Goal: Information Seeking & Learning: Learn about a topic

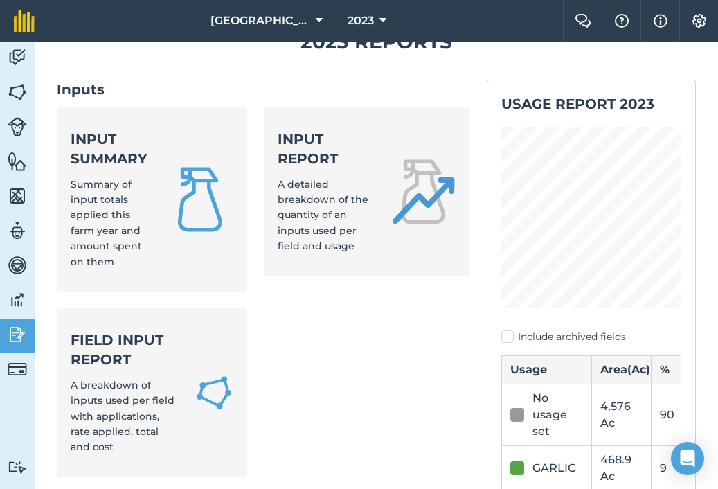
scroll to position [21, 0]
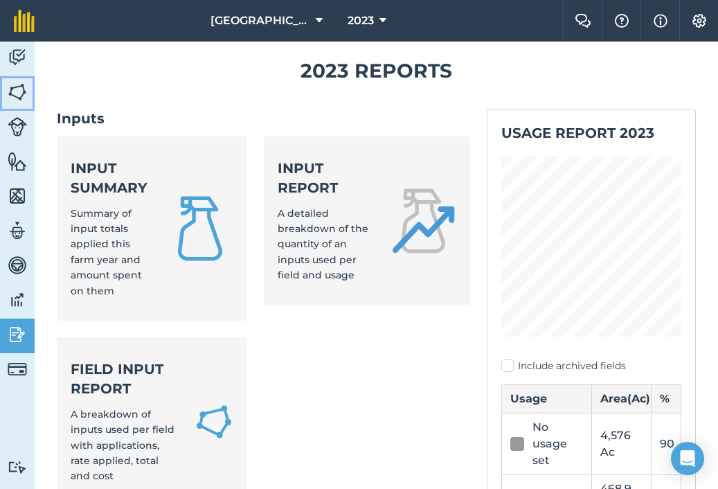
click at [17, 82] on img at bounding box center [17, 92] width 19 height 21
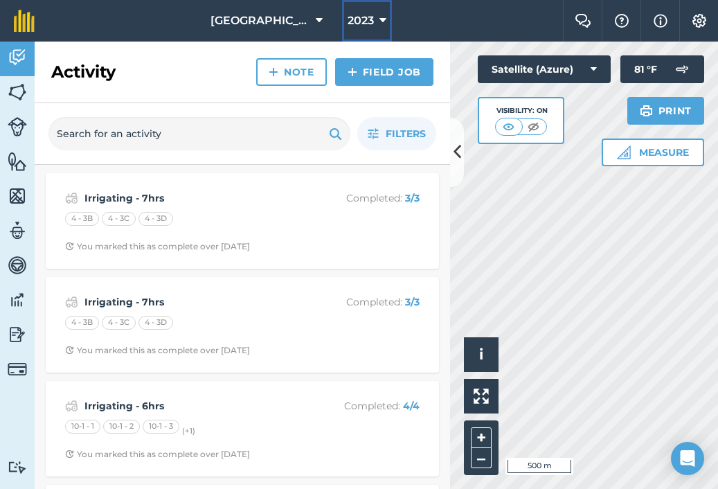
click at [365, 15] on span "2023" at bounding box center [360, 20] width 26 height 17
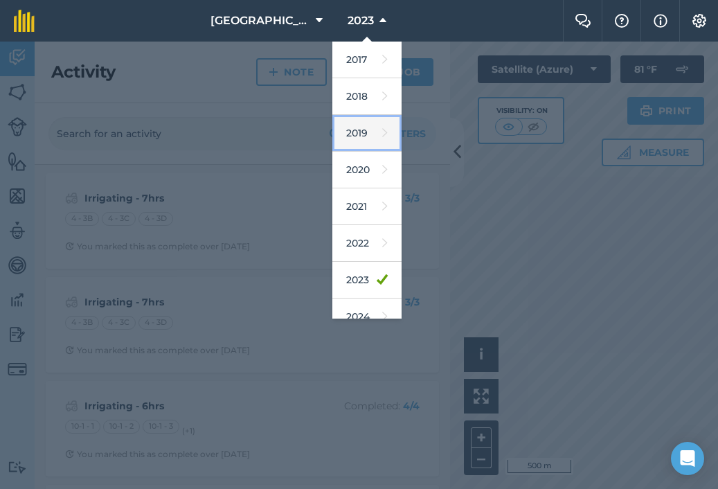
click at [368, 146] on link "2019" at bounding box center [366, 133] width 69 height 37
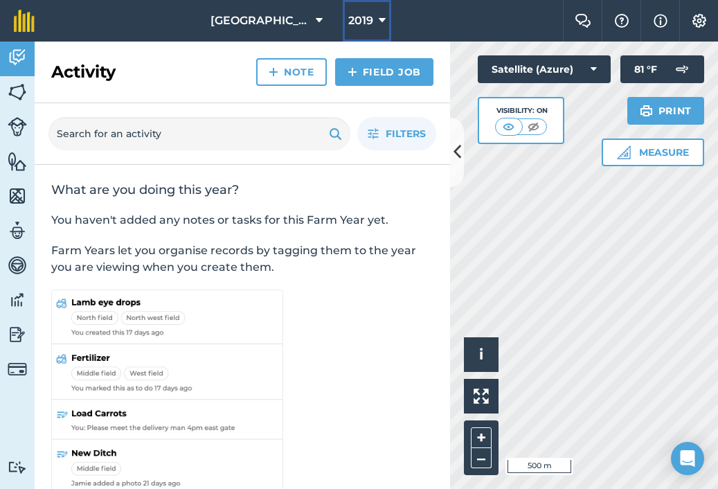
click at [362, 21] on span "2019" at bounding box center [360, 20] width 25 height 17
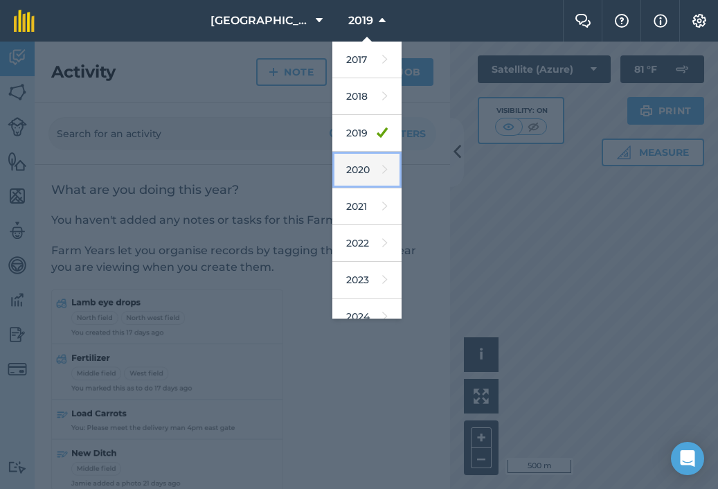
click at [368, 181] on link "2020" at bounding box center [366, 170] width 69 height 37
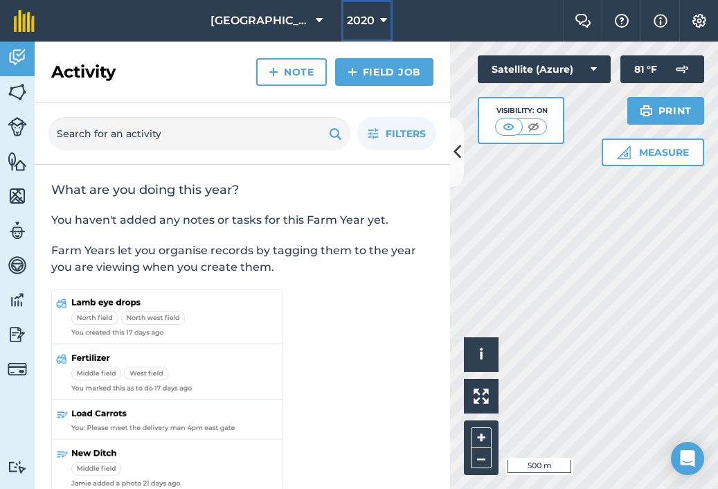
click at [370, 13] on span "2020" at bounding box center [361, 20] width 28 height 17
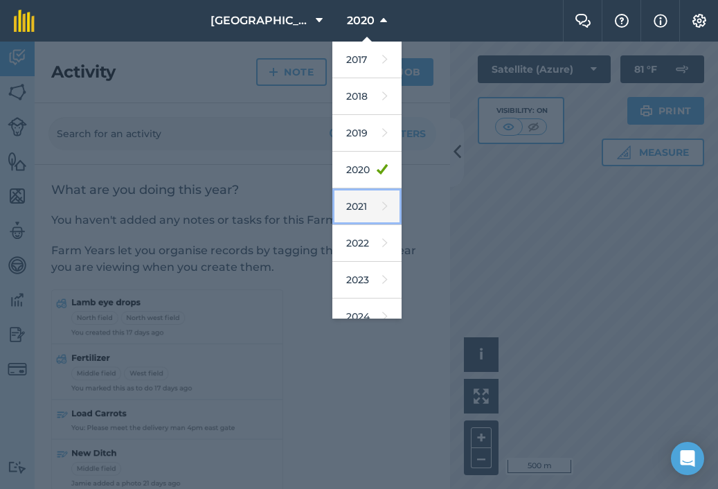
click at [363, 192] on link "2021" at bounding box center [366, 206] width 69 height 37
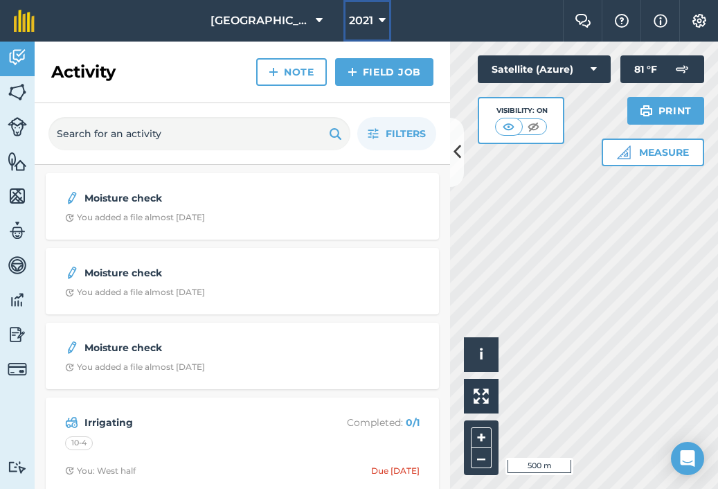
click at [385, 29] on button "2021" at bounding box center [367, 21] width 48 height 42
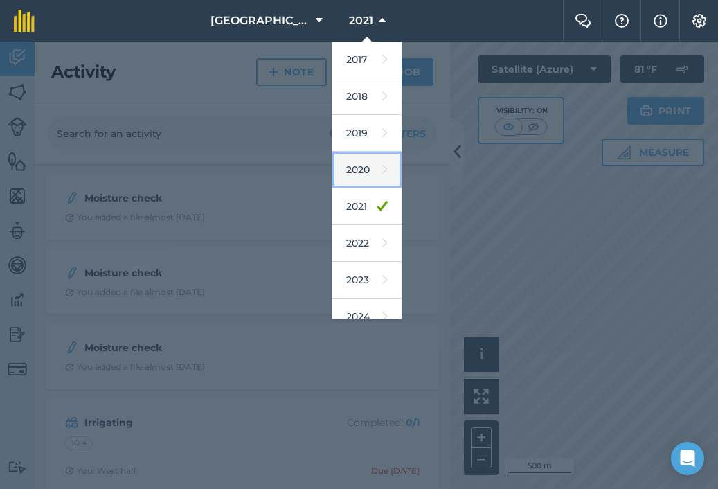
click at [382, 177] on icon at bounding box center [385, 169] width 6 height 19
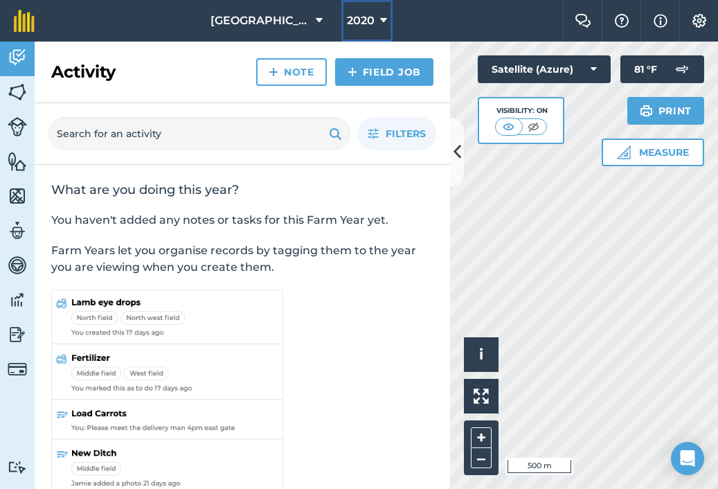
click at [366, 40] on button "2020" at bounding box center [366, 21] width 51 height 42
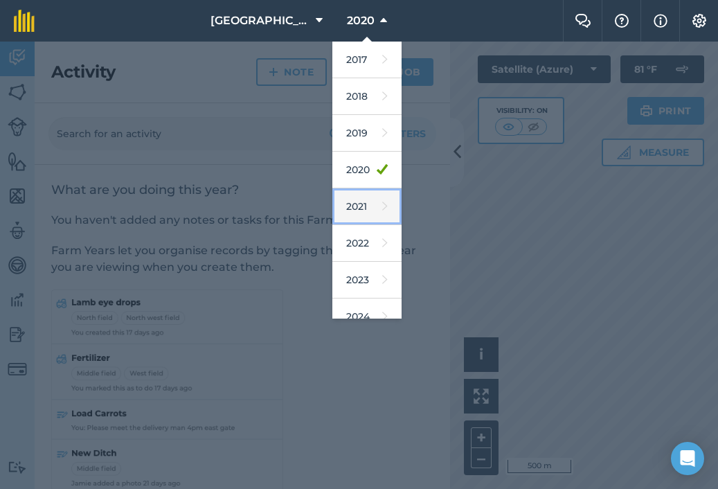
click at [361, 208] on link "2021" at bounding box center [366, 206] width 69 height 37
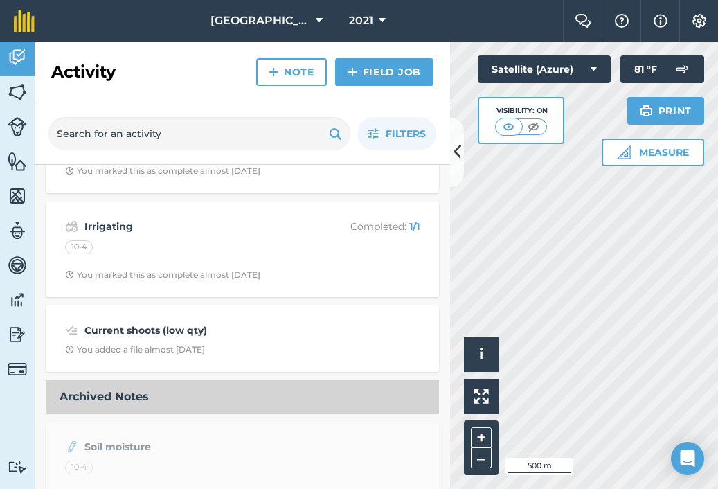
scroll to position [509, 0]
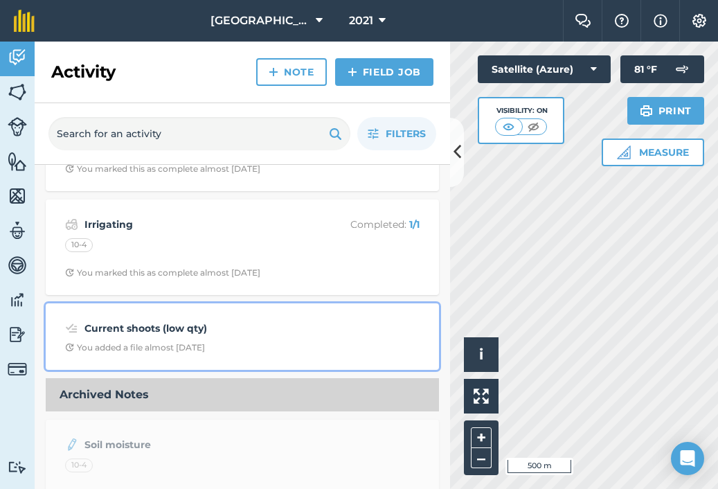
click at [284, 325] on strong "Current shoots (low qty)" at bounding box center [193, 327] width 219 height 15
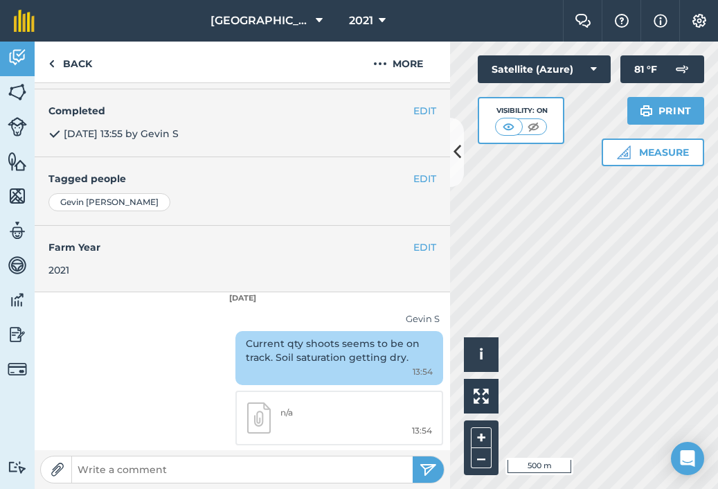
scroll to position [220, 0]
click at [78, 79] on link "Back" at bounding box center [70, 62] width 71 height 41
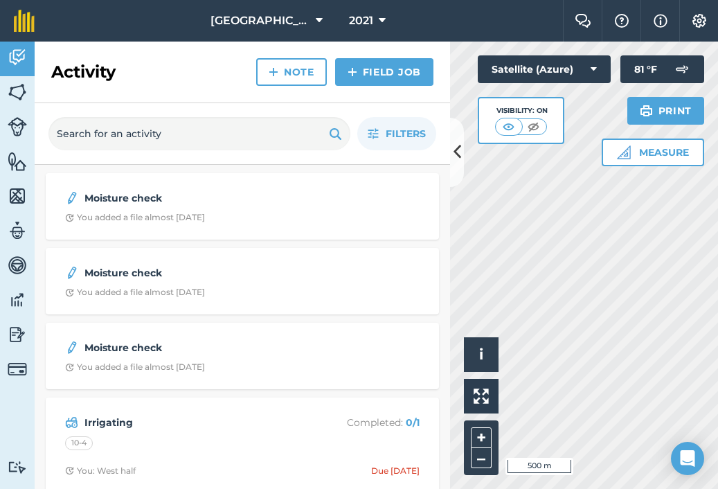
click at [240, 237] on div "Moisture check You added a file almost [DATE]" at bounding box center [242, 206] width 393 height 66
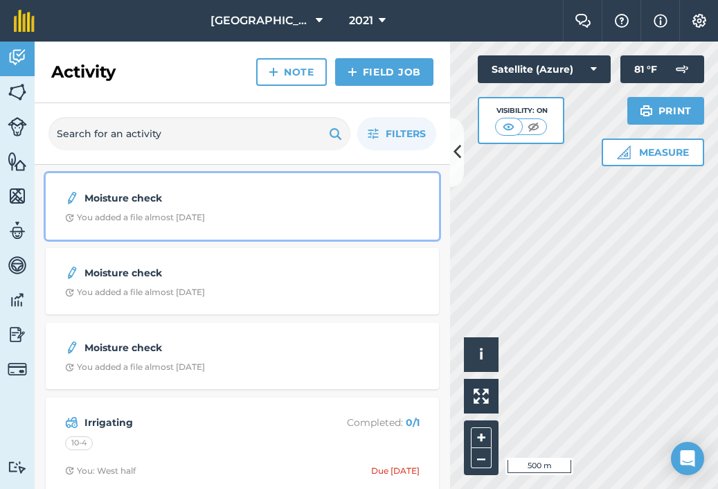
click at [241, 228] on div "Moisture check You added a file almost [DATE]" at bounding box center [242, 206] width 377 height 50
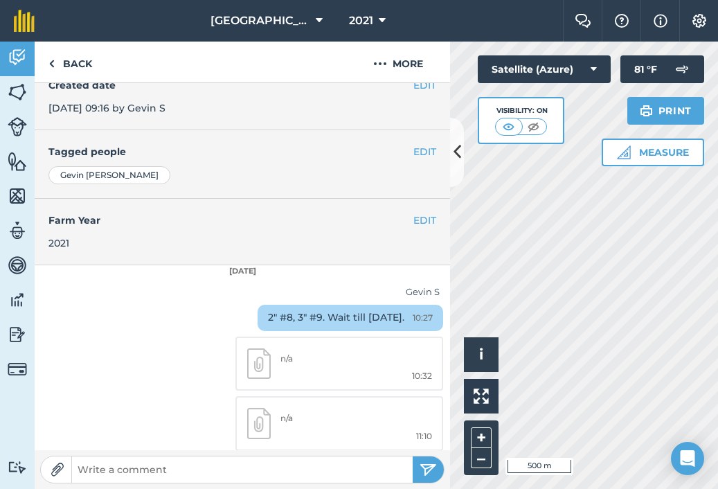
scroll to position [217, 0]
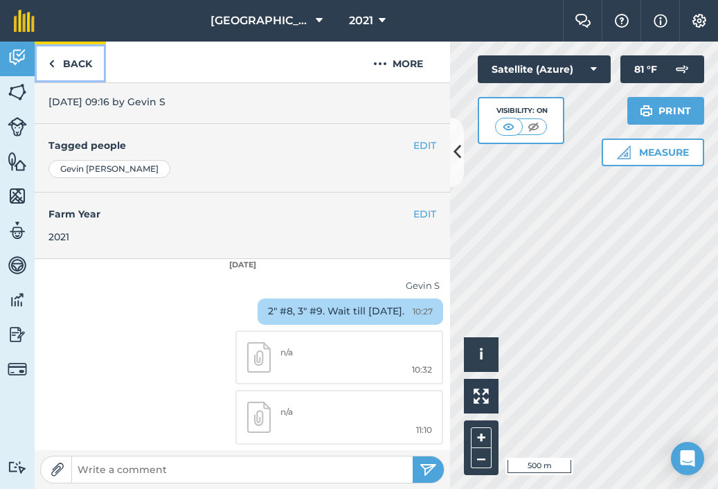
click at [82, 67] on link "Back" at bounding box center [70, 62] width 71 height 41
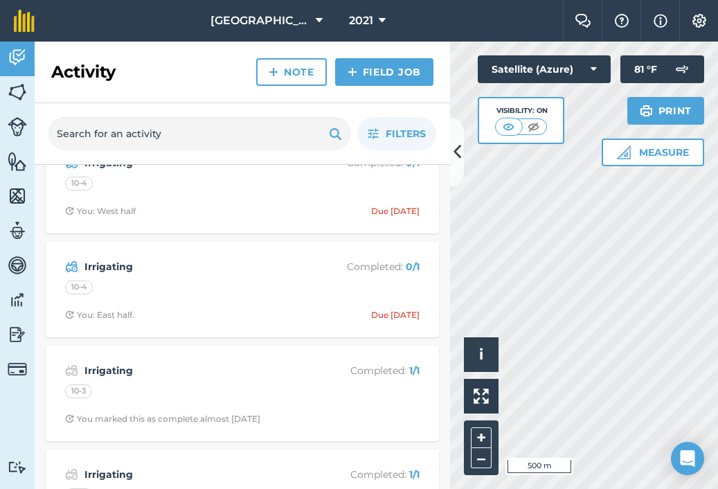
scroll to position [208, 0]
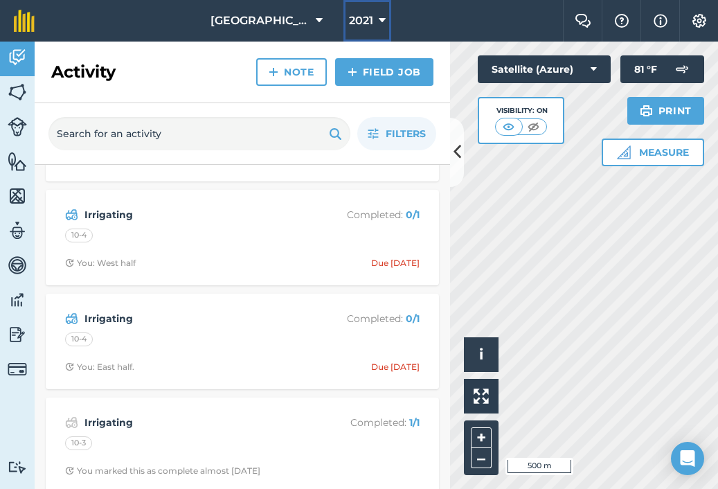
click at [374, 24] on button "2021" at bounding box center [367, 21] width 48 height 42
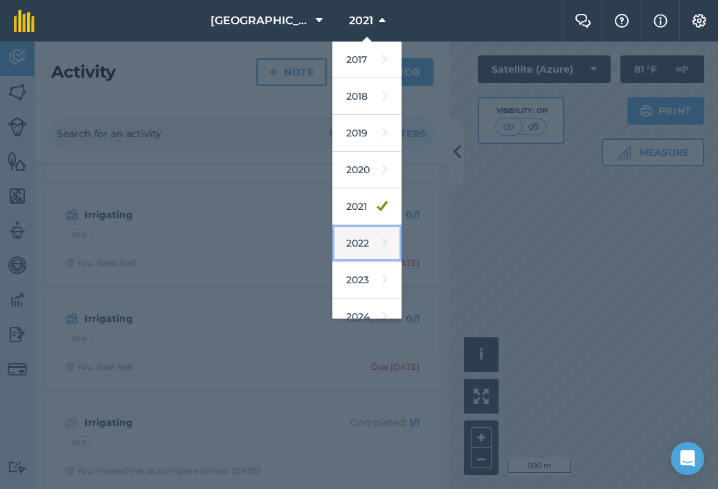
click at [367, 245] on link "2022" at bounding box center [366, 243] width 69 height 37
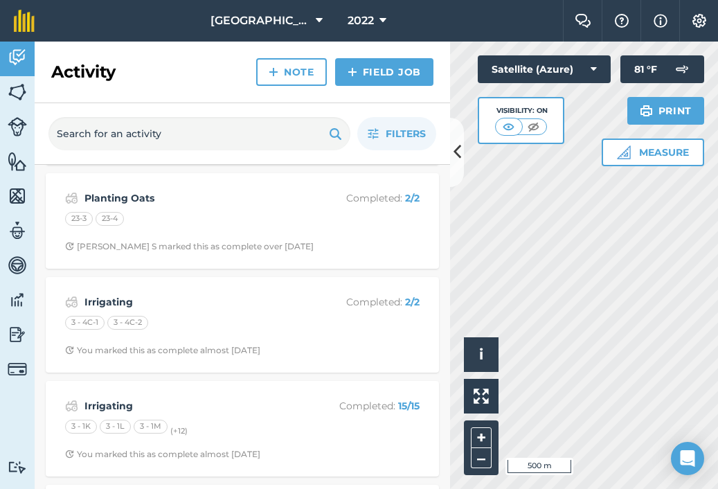
scroll to position [0, 0]
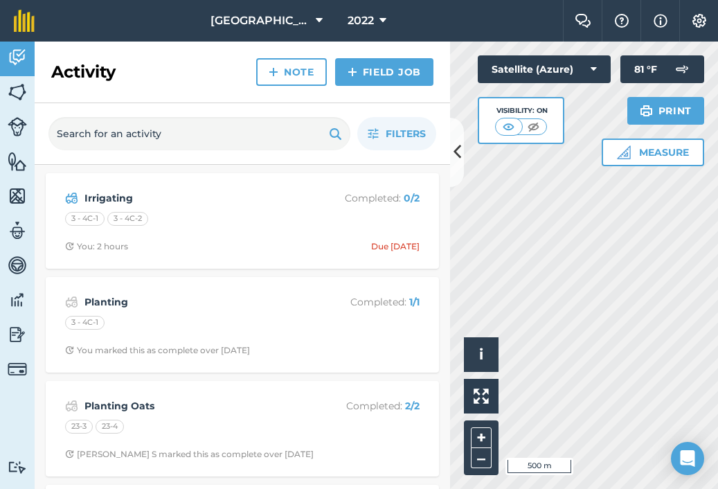
click at [208, 80] on div "Activity Note Field Job" at bounding box center [242, 73] width 415 height 62
